Goal: Task Accomplishment & Management: Use online tool/utility

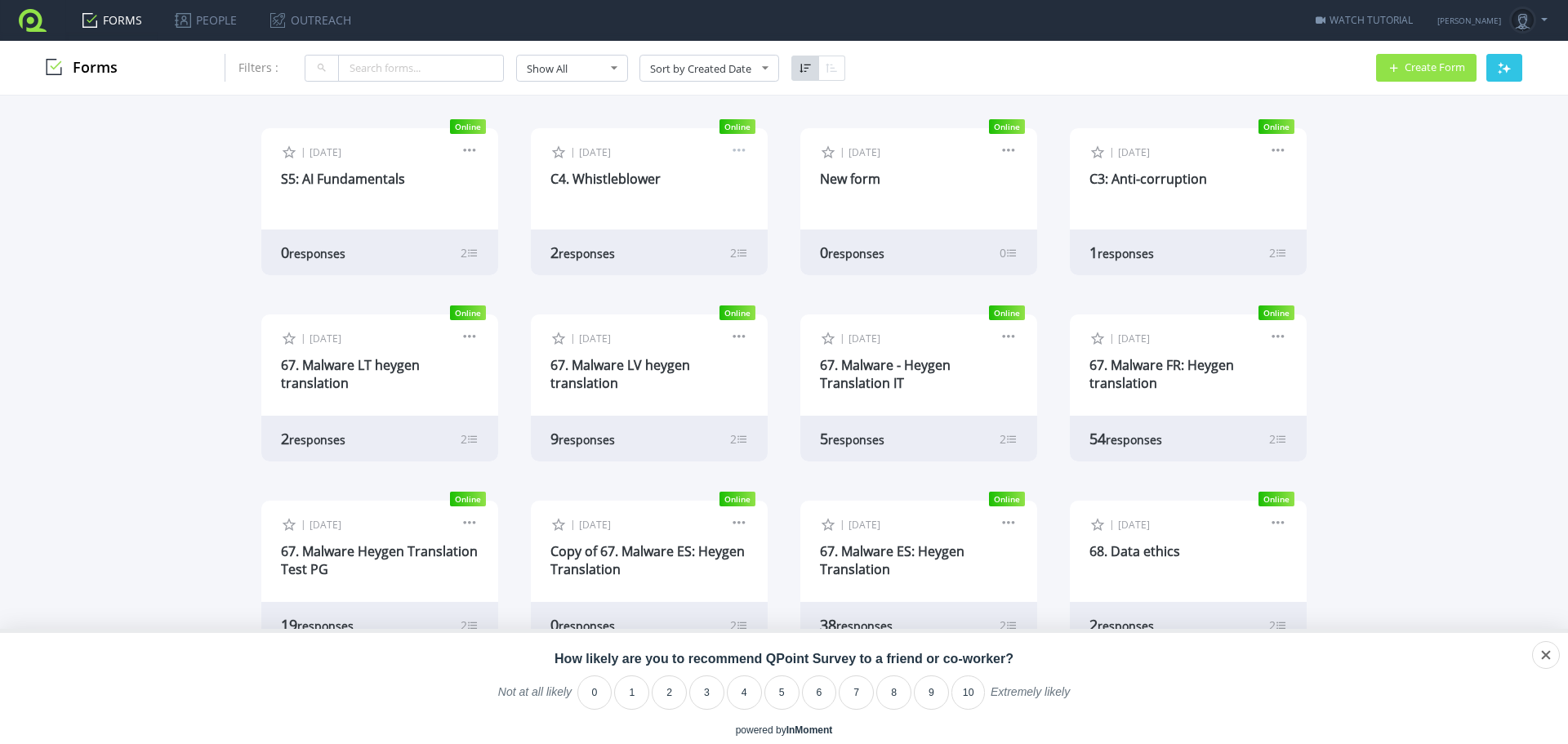
click at [736, 150] on link at bounding box center [738, 153] width 18 height 15
click at [654, 342] on link "Make a Copy" at bounding box center [683, 346] width 129 height 28
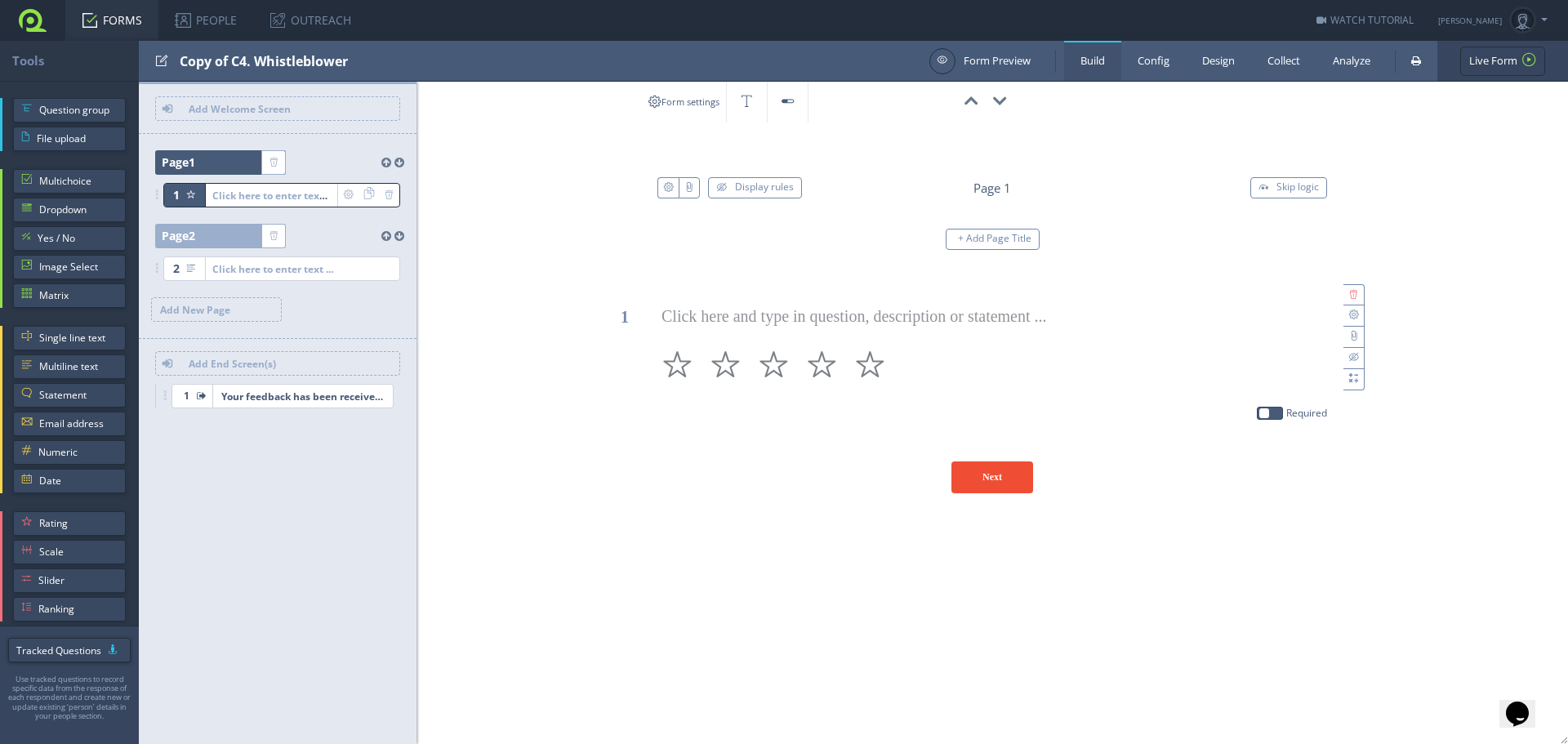
click at [232, 53] on div "Copy of C4. Whistleblower" at bounding box center [550, 60] width 741 height 40
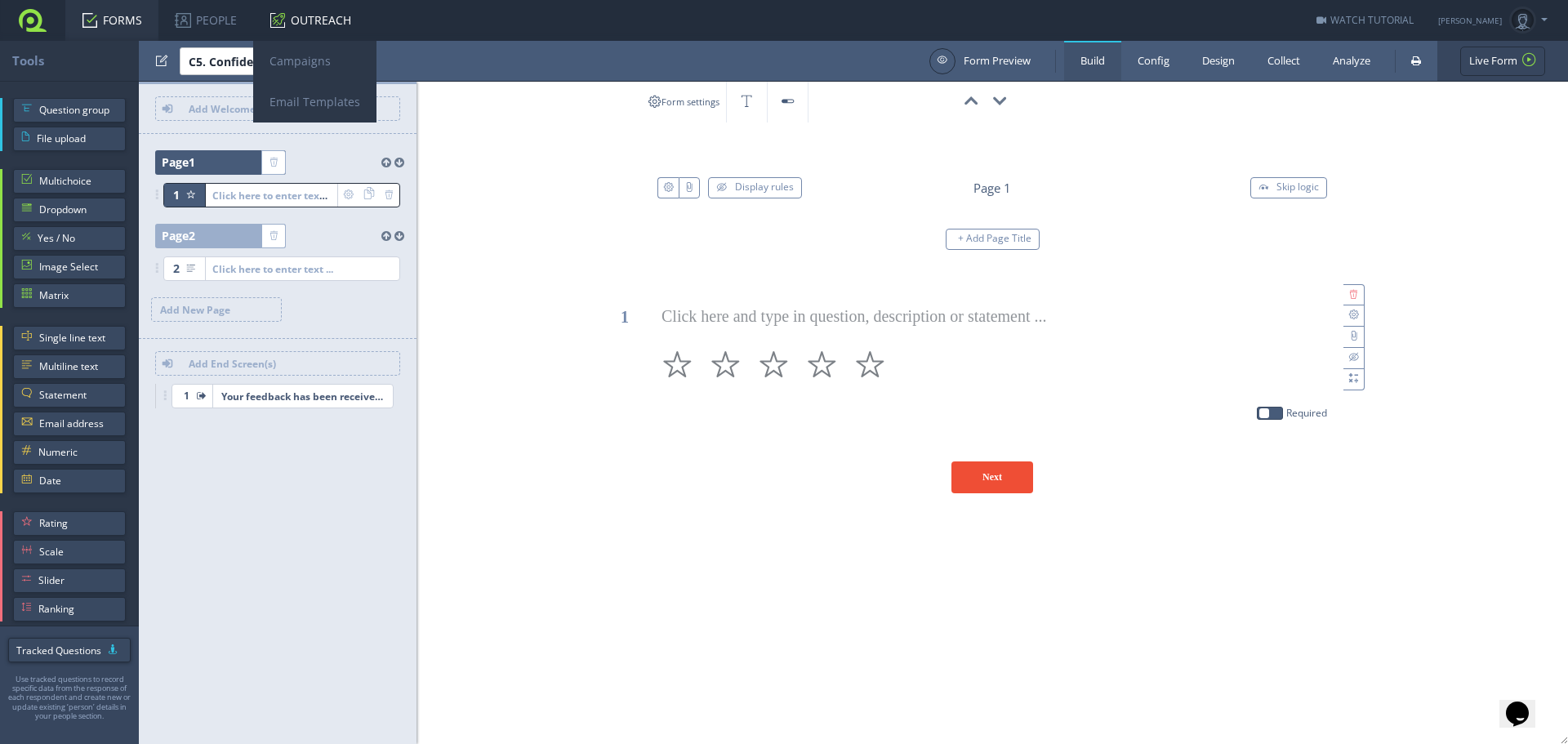
type input "C5. Confidentiality7"
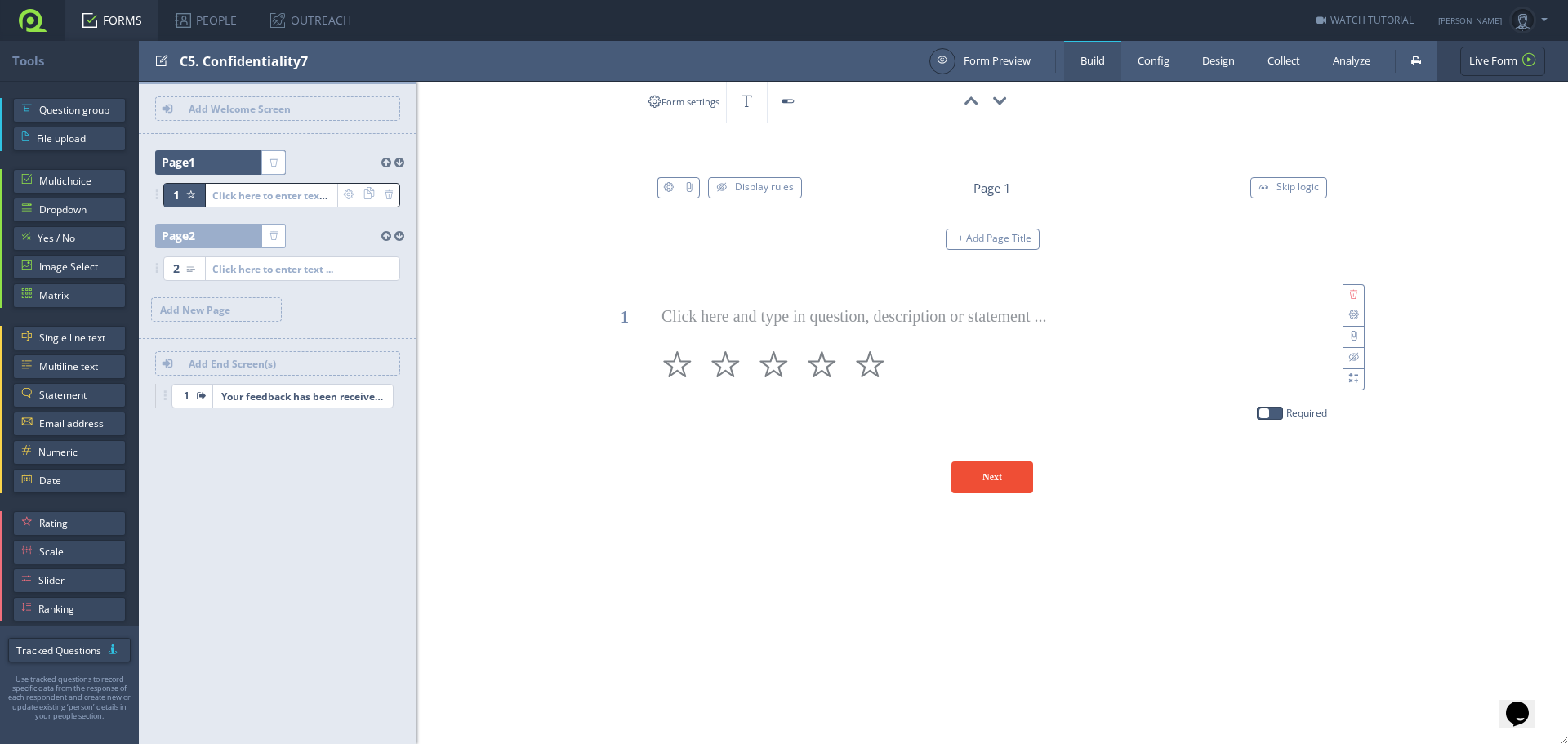
click at [311, 56] on div "C5. Confidentiality7" at bounding box center [550, 60] width 741 height 40
click at [306, 59] on input "test" at bounding box center [261, 61] width 164 height 28
type input "C5. Confidentiality"
drag, startPoint x: 424, startPoint y: 548, endPoint x: 413, endPoint y: 539, distance: 14.2
click at [424, 548] on div "Form settings 00:00:00 C5. Confidentiality ID: FJZND0 Display rules Page 1 Skip…" at bounding box center [972, 413] width 1192 height 662
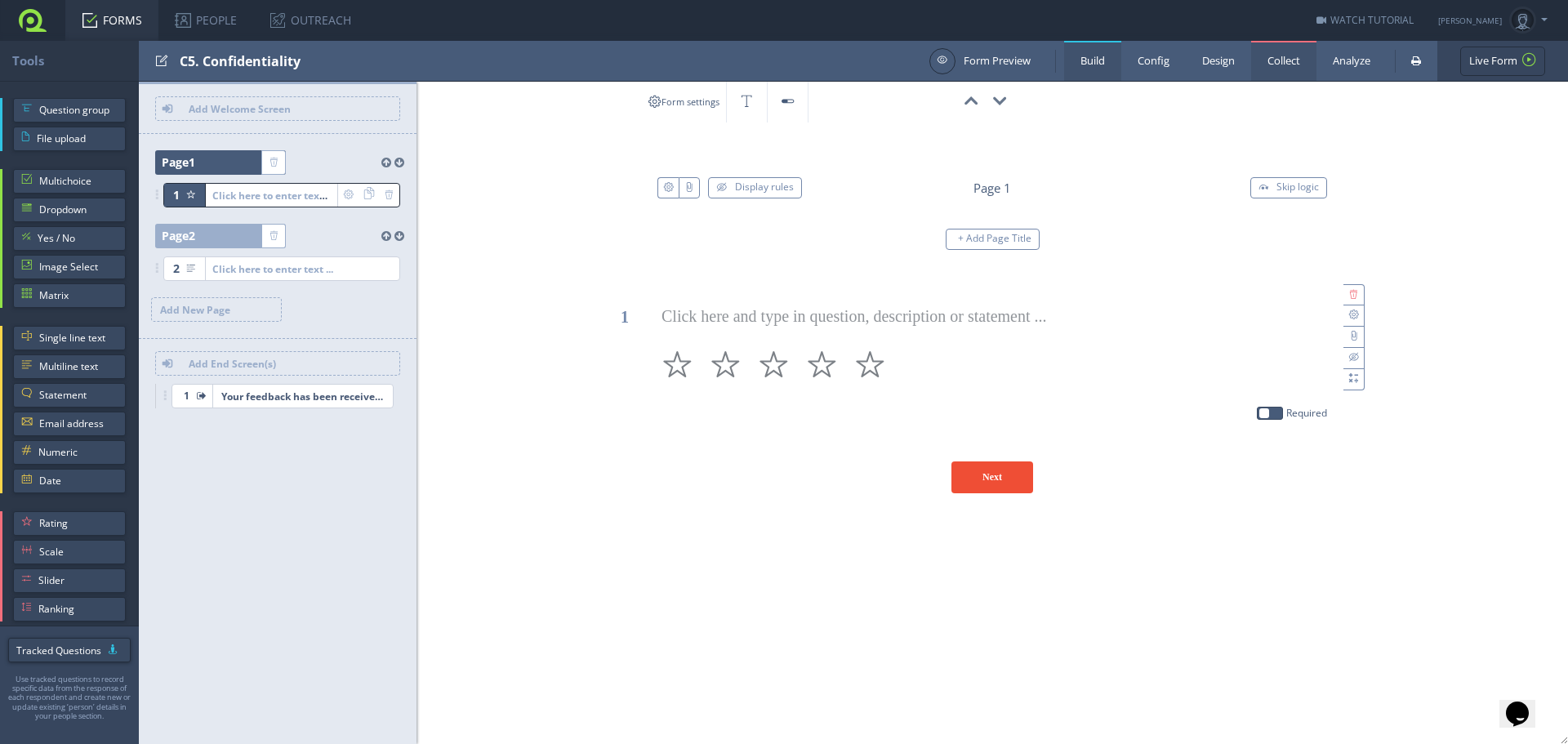
click at [1285, 71] on link "Collect" at bounding box center [1283, 60] width 65 height 40
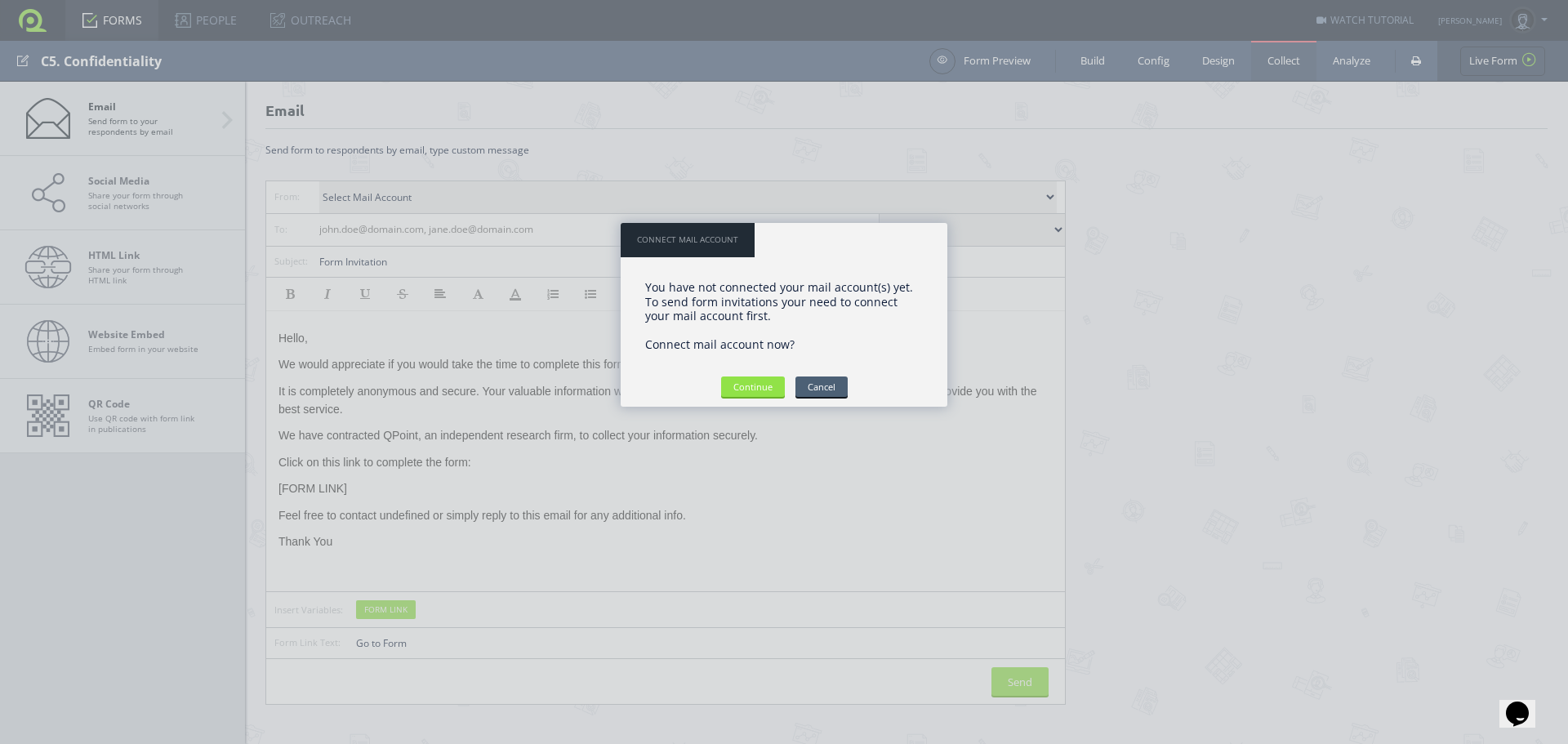
click at [843, 392] on input "Cancel" at bounding box center [821, 387] width 52 height 20
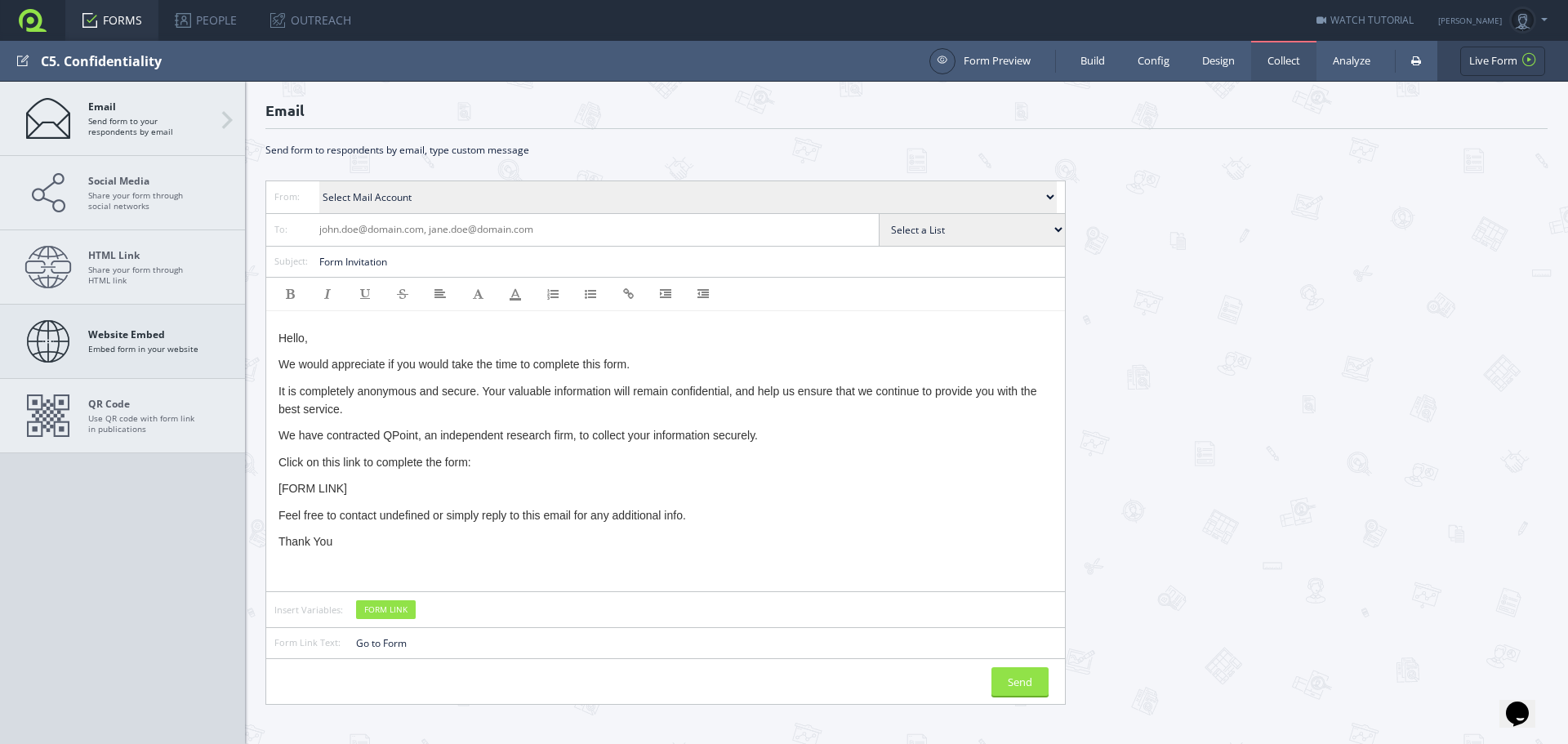
click at [111, 333] on strong "Website Embed" at bounding box center [143, 334] width 111 height 12
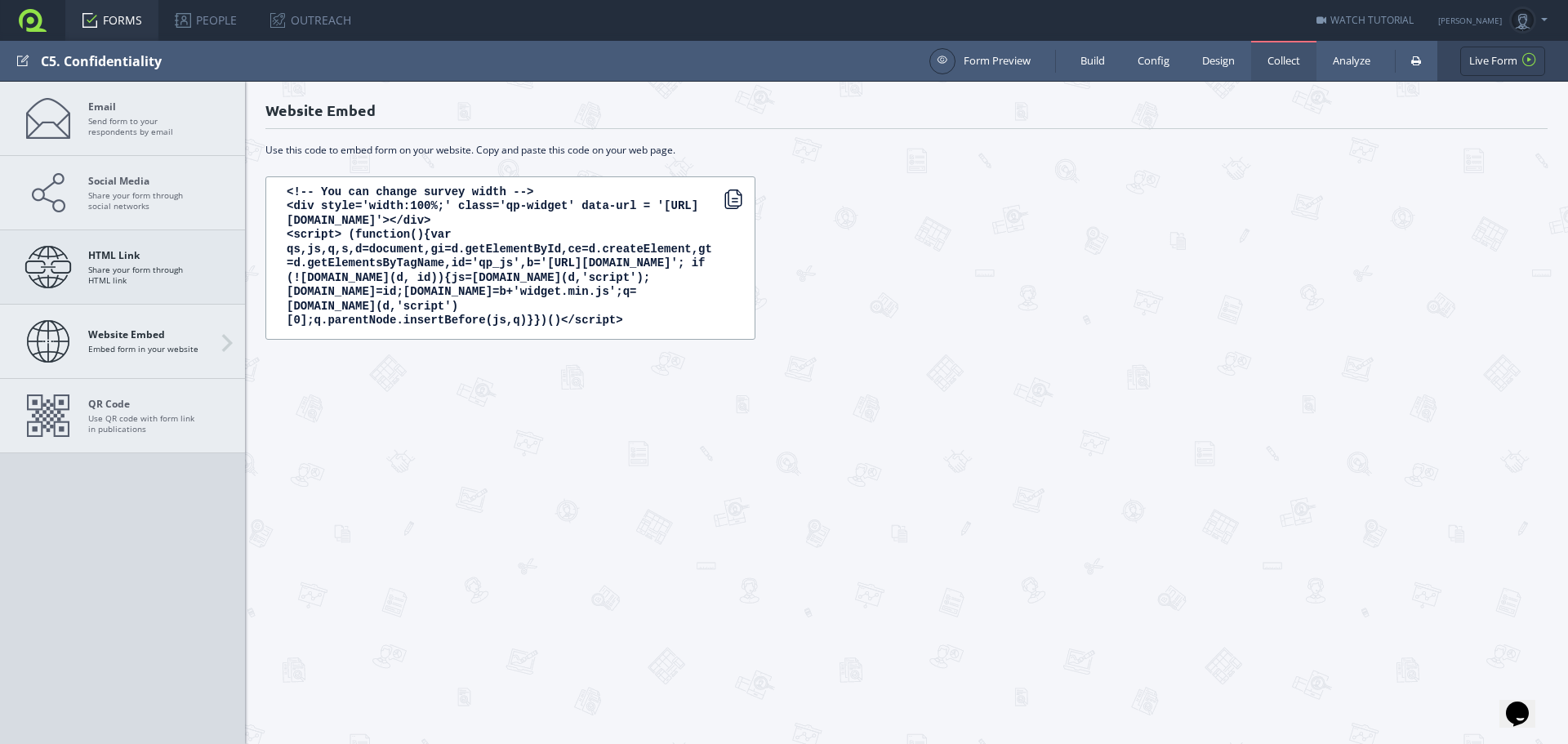
click at [140, 273] on span "HTML Link Share your form through HTML link" at bounding box center [145, 267] width 114 height 36
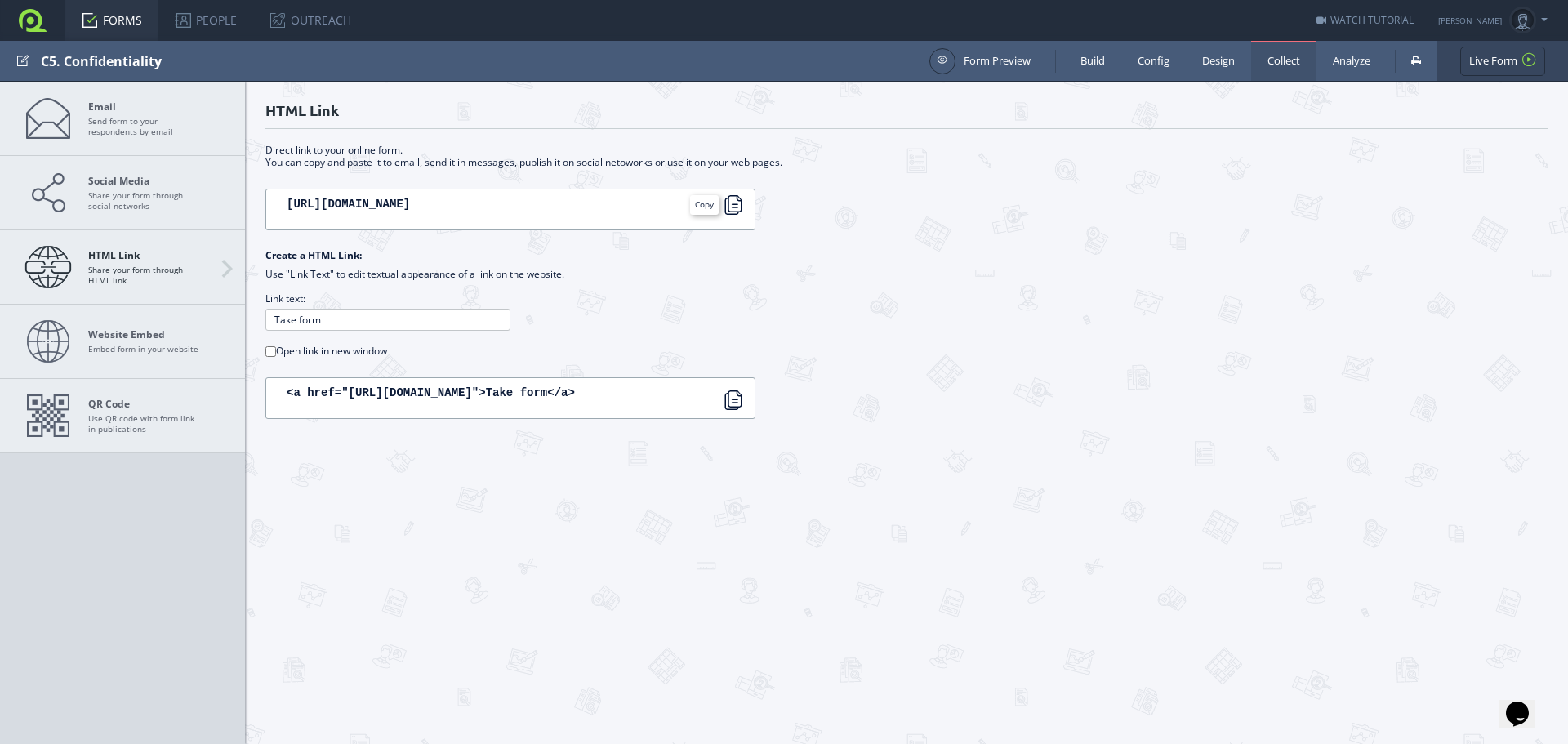
click at [740, 213] on div at bounding box center [733, 205] width 20 height 20
